Goal: Information Seeking & Learning: Learn about a topic

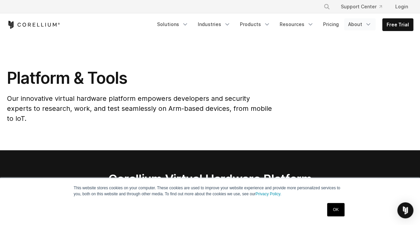
click at [353, 25] on link "About" at bounding box center [359, 24] width 31 height 12
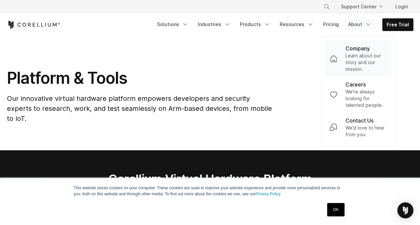
click at [354, 50] on p "Company" at bounding box center [357, 48] width 24 height 8
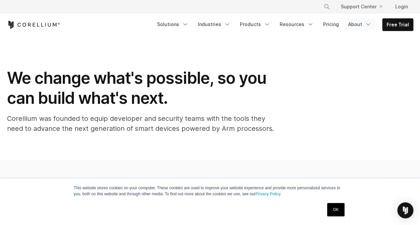
click at [356, 23] on link "About" at bounding box center [359, 24] width 31 height 12
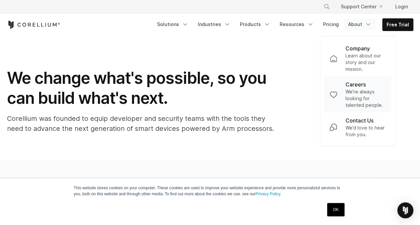
click at [355, 85] on p "Careers" at bounding box center [355, 84] width 20 height 8
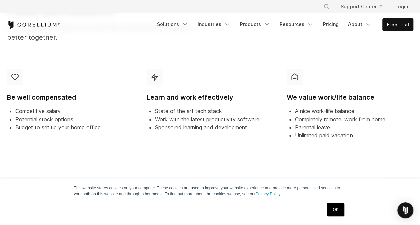
scroll to position [100, 0]
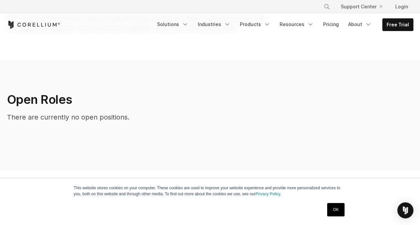
click at [173, 113] on p "There are currently no open positions." at bounding box center [157, 117] width 301 height 10
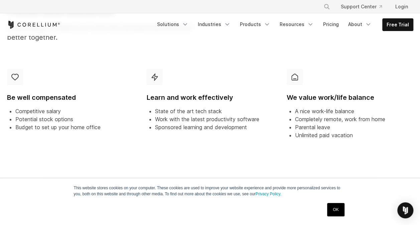
scroll to position [0, 0]
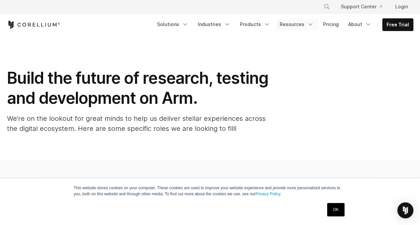
click at [292, 26] on link "Resources" at bounding box center [297, 24] width 42 height 12
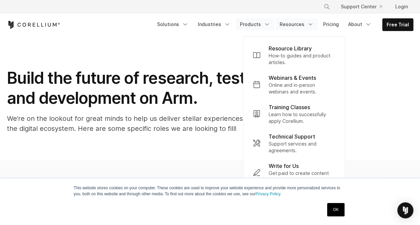
click at [253, 26] on link "Products" at bounding box center [255, 24] width 38 height 12
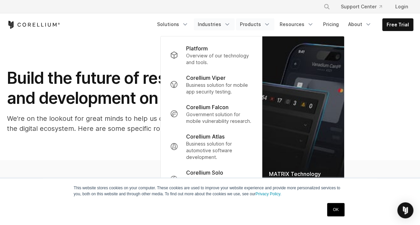
click at [230, 25] on icon "Navigation Menu" at bounding box center [227, 24] width 7 height 7
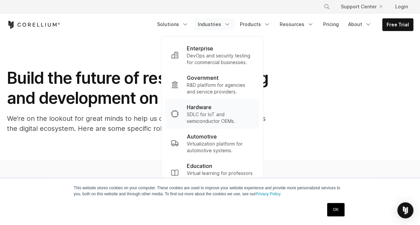
scroll to position [200, 0]
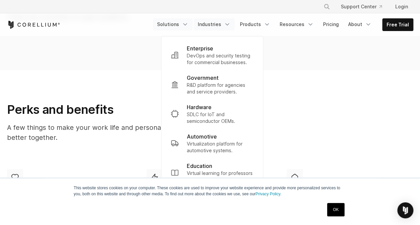
click at [174, 21] on link "Solutions" at bounding box center [172, 24] width 39 height 12
